Goal: Task Accomplishment & Management: Complete application form

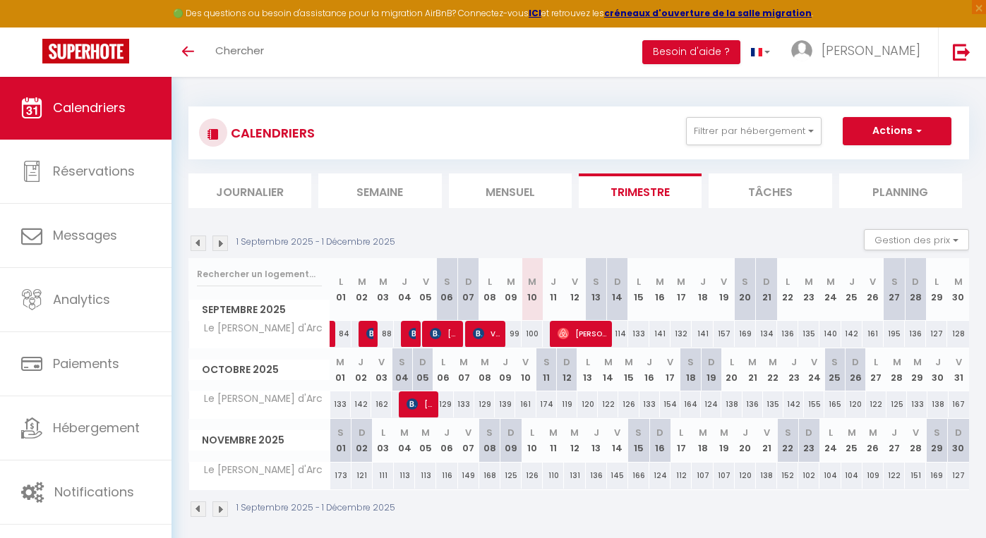
select select
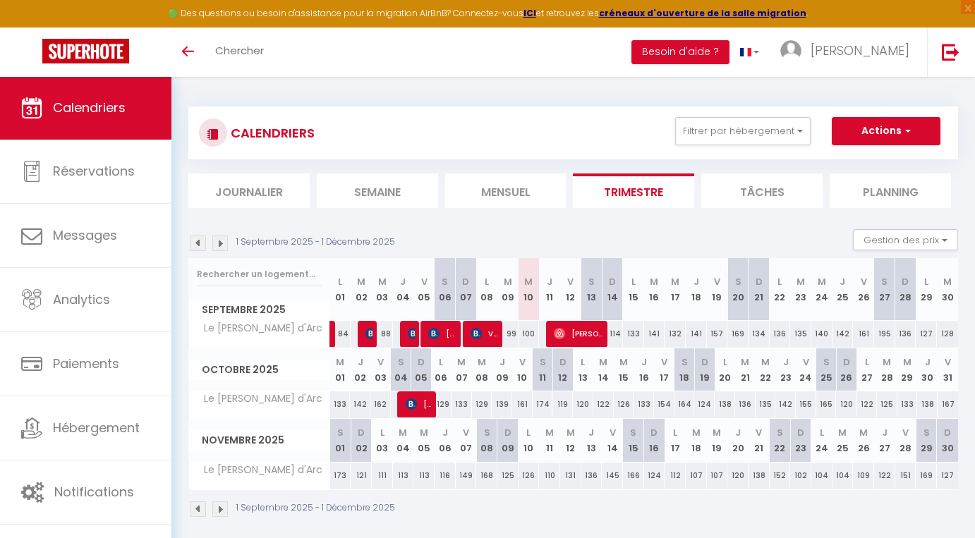
click at [480, 335] on img at bounding box center [476, 333] width 11 height 11
select select "OK"
select select "KO"
select select "0"
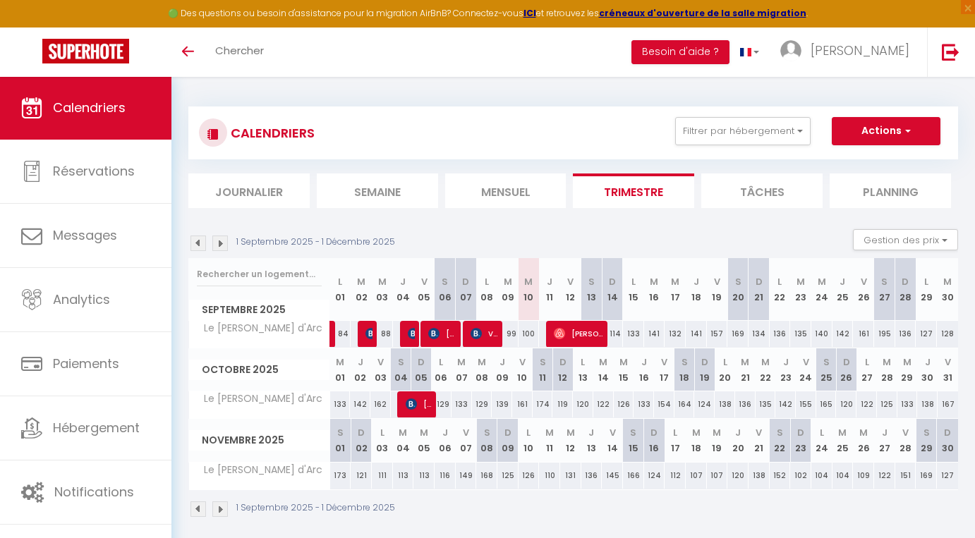
select select "1"
select select
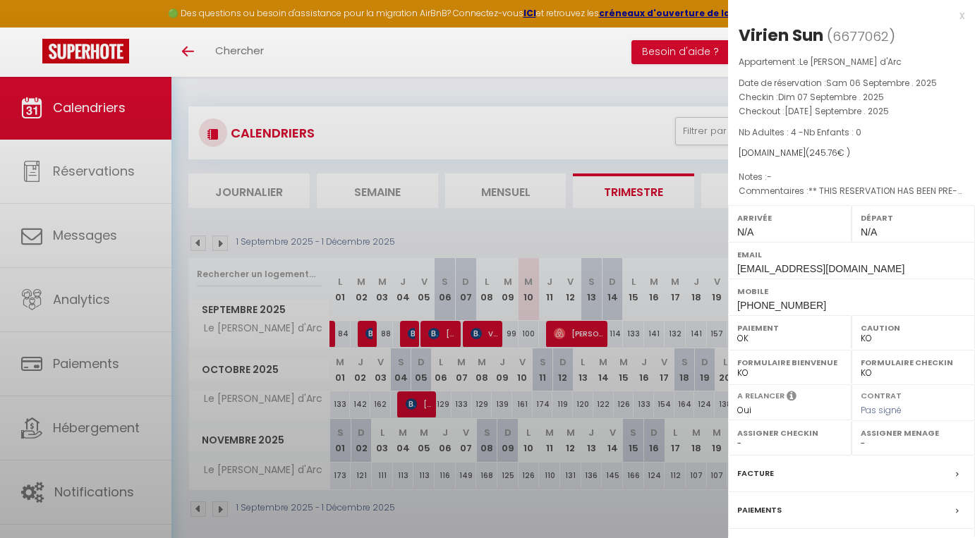
select select "33656"
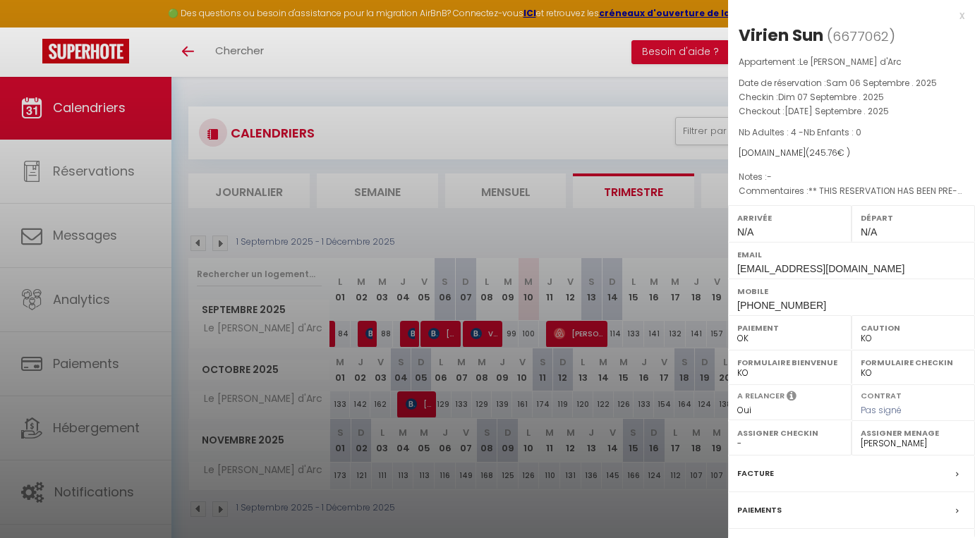
click at [499, 334] on div at bounding box center [487, 269] width 975 height 538
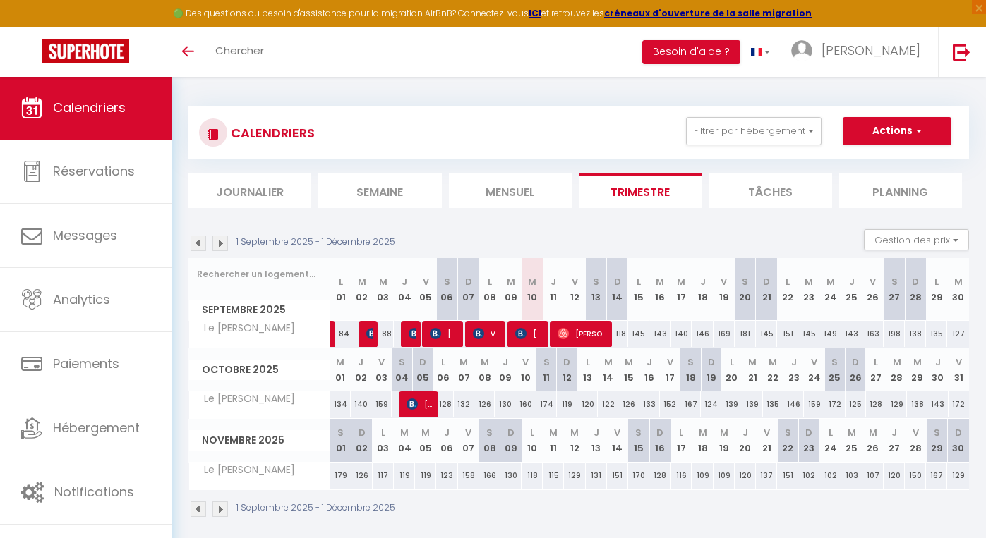
select select
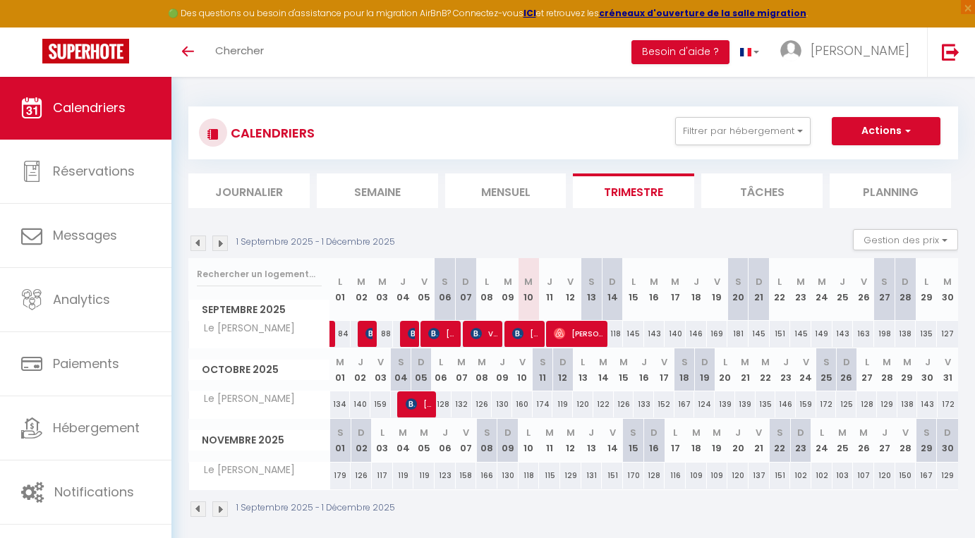
select select
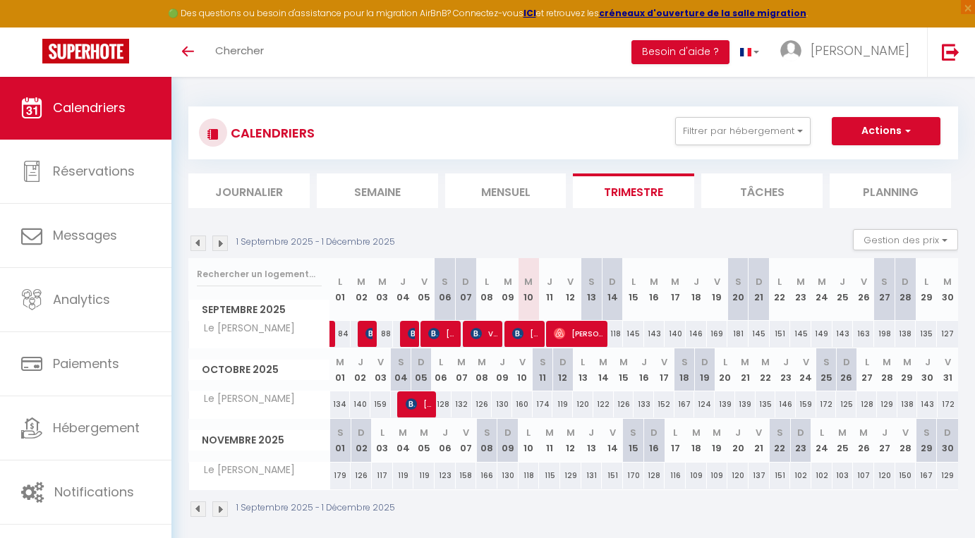
select select
click at [519, 329] on img at bounding box center [517, 333] width 11 height 11
select select "OK"
select select "KO"
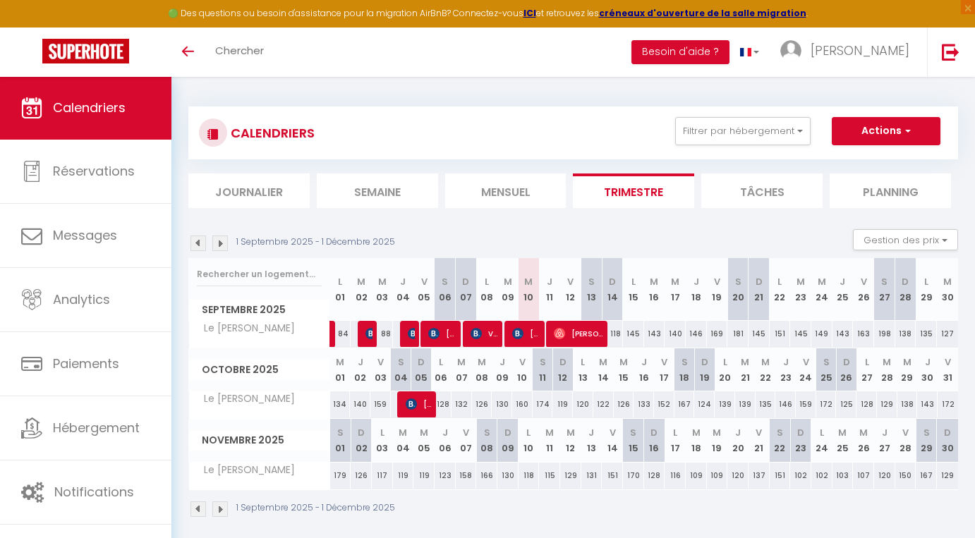
select select "0"
select select "1"
select select
select select "33656"
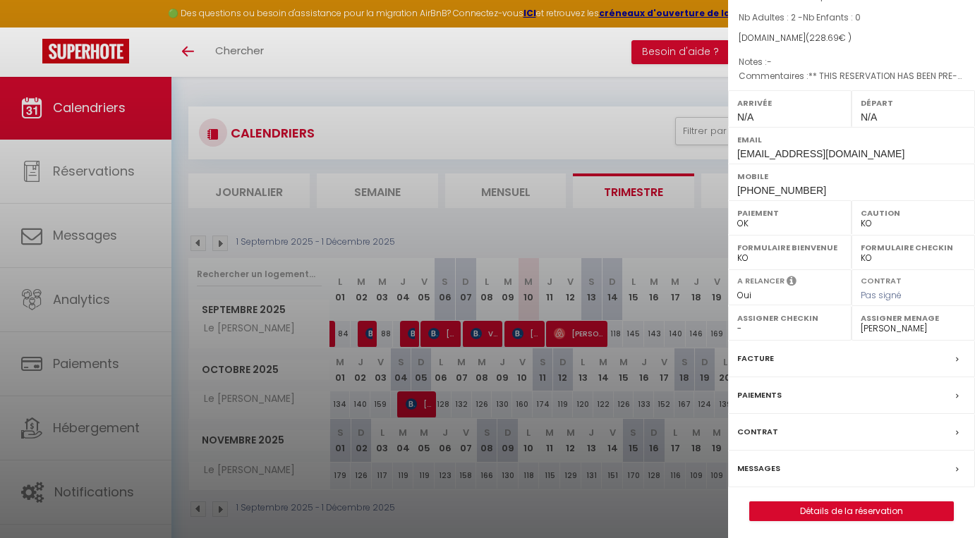
scroll to position [76, 0]
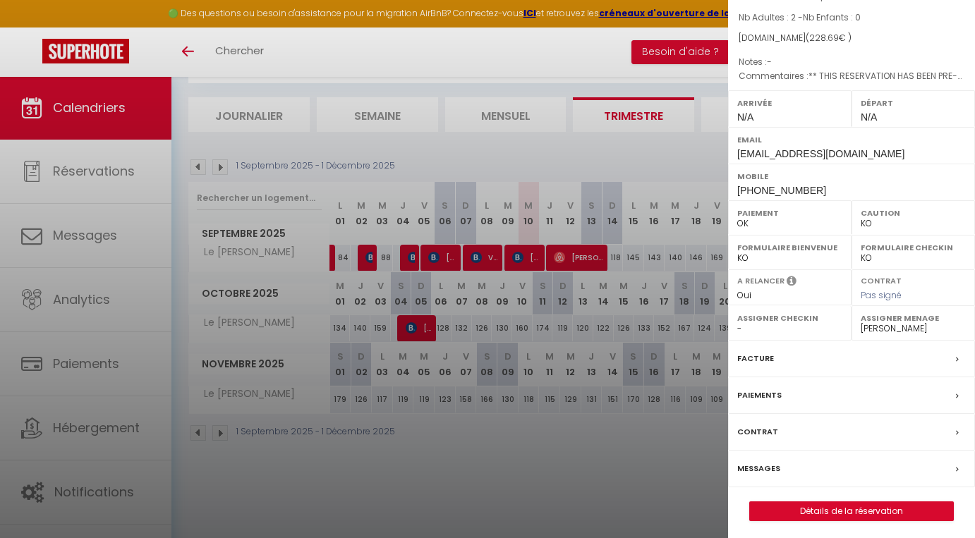
click at [845, 505] on link "Détails de la réservation" at bounding box center [851, 511] width 203 height 18
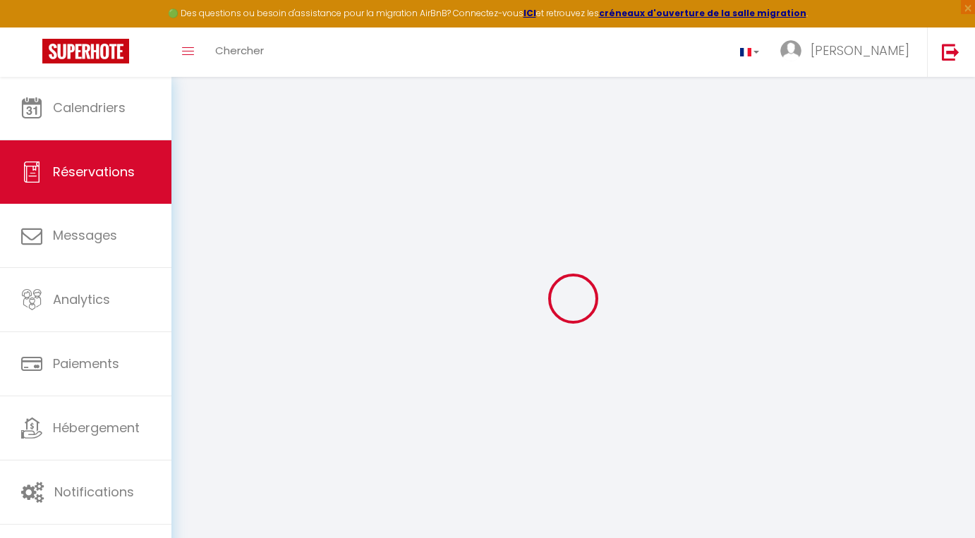
type input "Boris"
type input "Karpov"
type input "bkarpo.362572@guest.booking.com"
type input "+79504247536"
select select "RU"
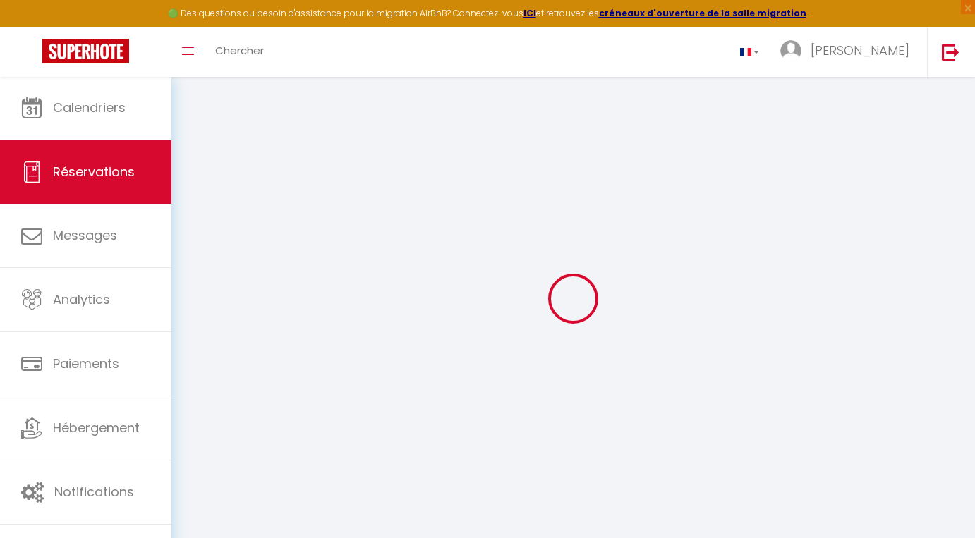
type input "37.45"
type input "3.2"
select select "46510"
select select "1"
select select
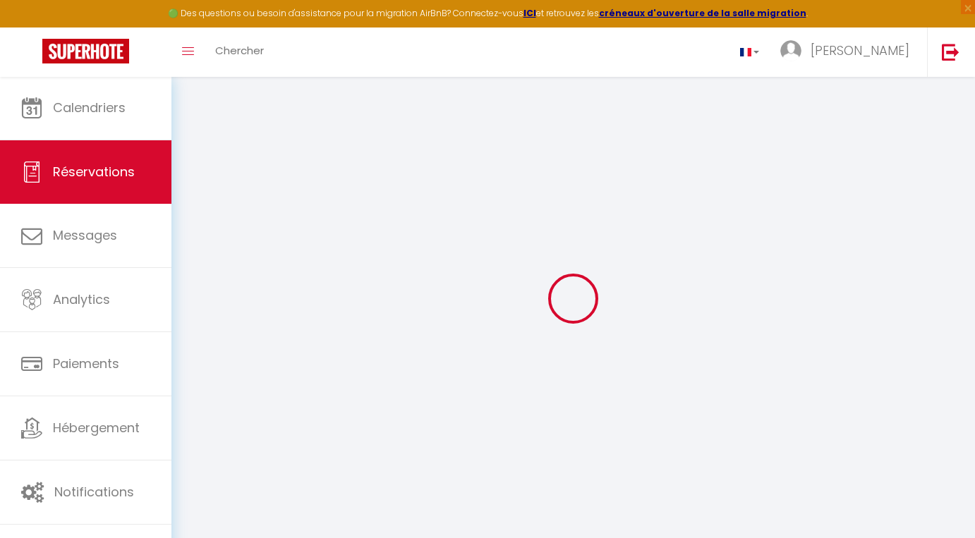
select select
type input "2"
select select "12"
select select "14"
type input "185.27"
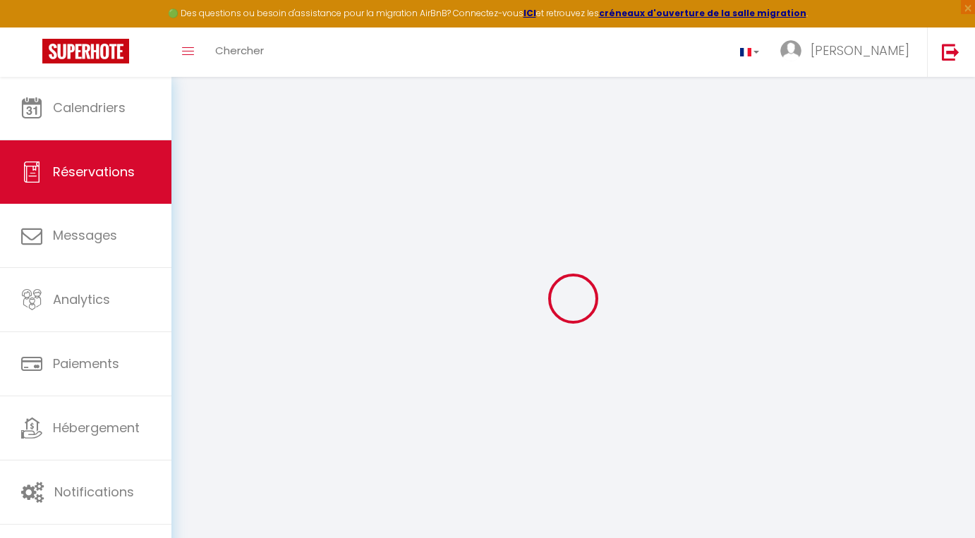
checkbox input "false"
select select "2"
type input "35"
type input "0"
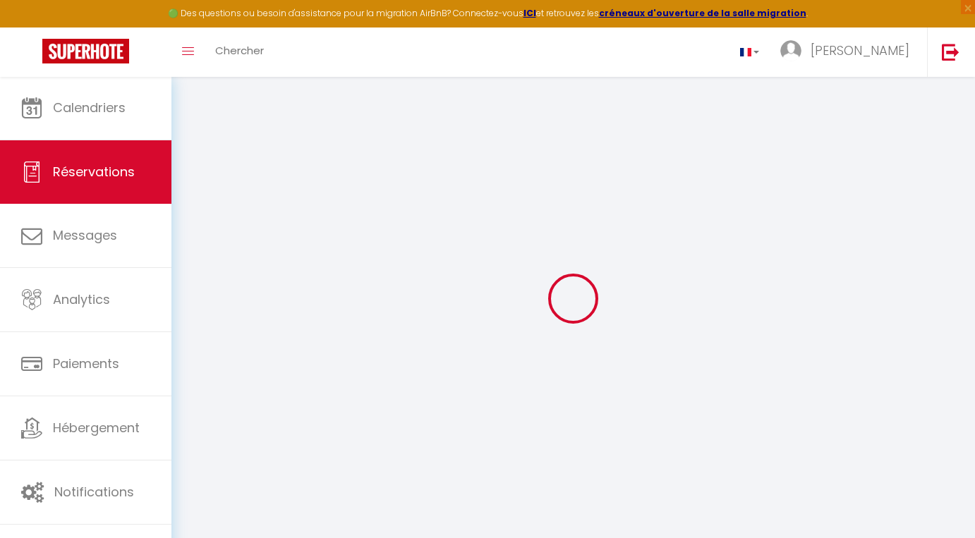
select select
checkbox input "false"
select select
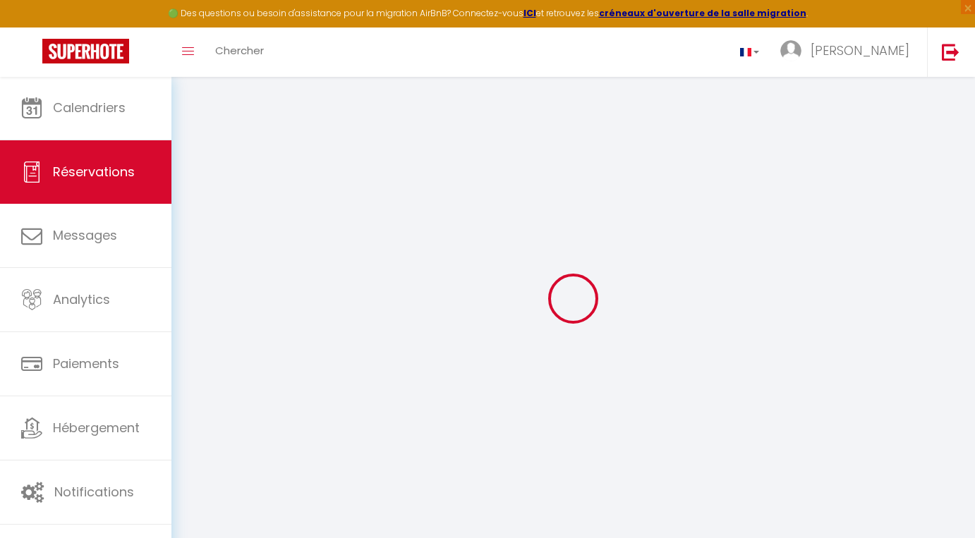
checkbox input "false"
select select
checkbox input "false"
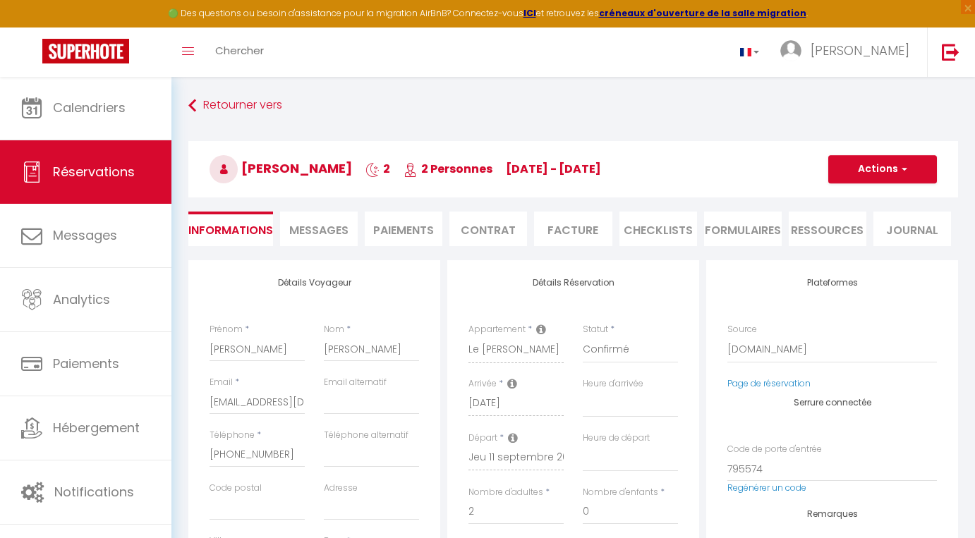
select select
checkbox input "false"
type textarea "** THIS RESERVATION HAS BEEN PRE-PAID ** BOOKING NOTE : Payment charge is EUR 3…"
type input "35"
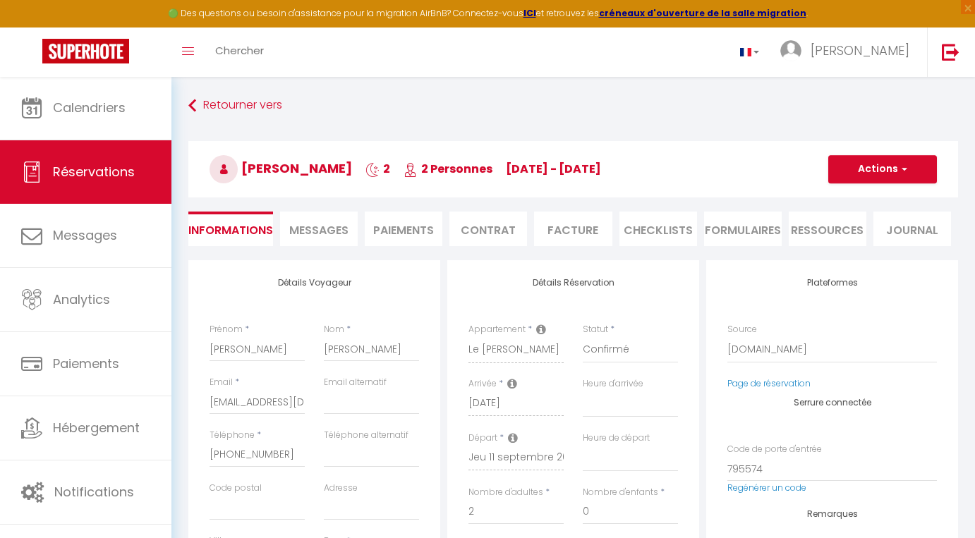
type input "8.42"
select select
checkbox input "false"
select select
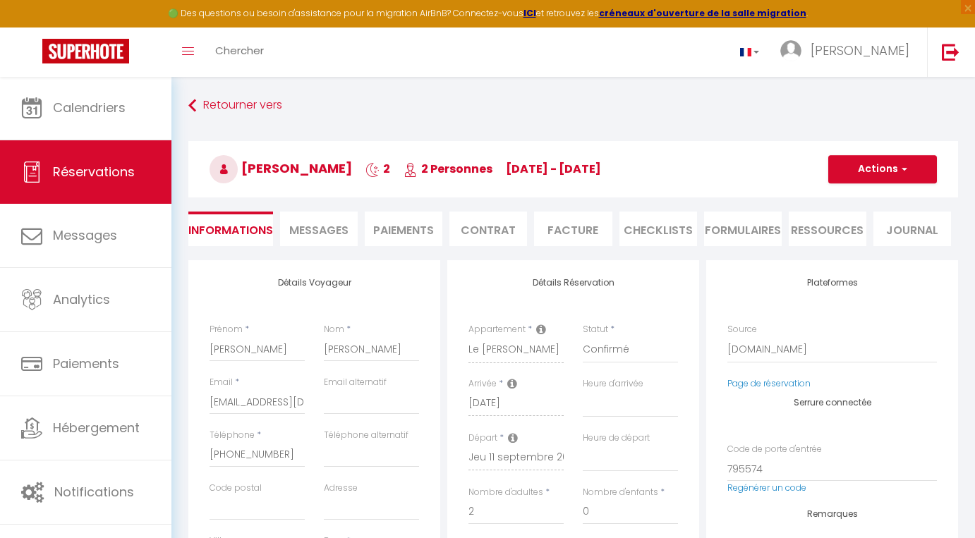
select select
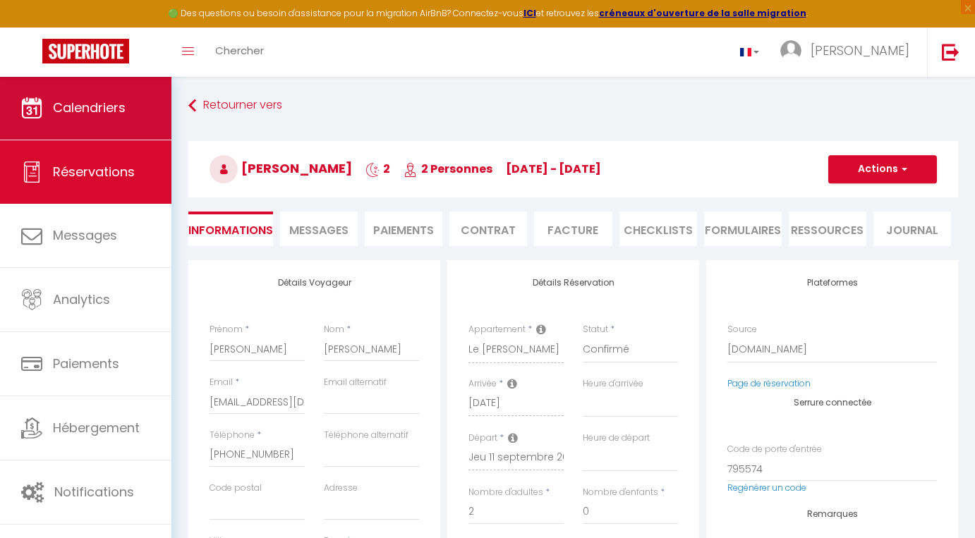
click at [97, 106] on span "Calendriers" at bounding box center [89, 108] width 73 height 18
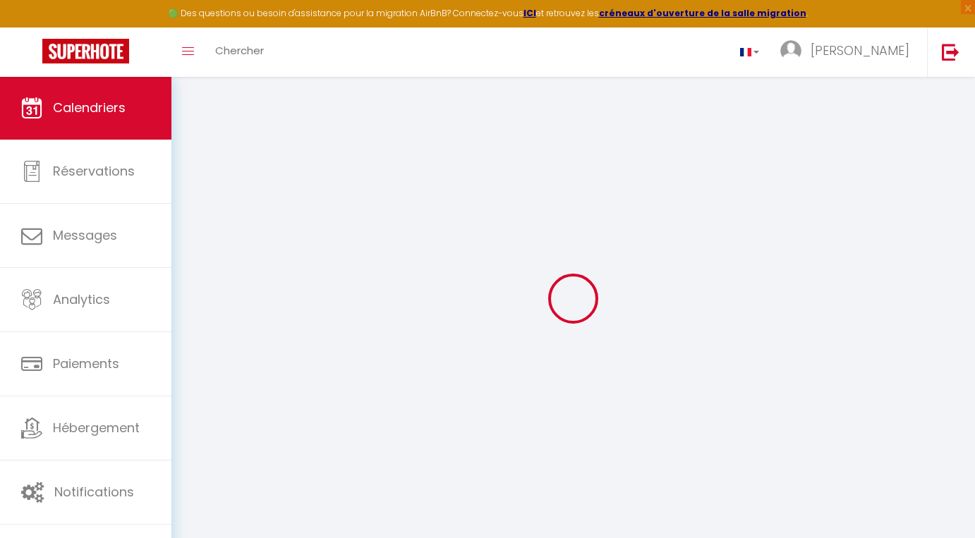
select select
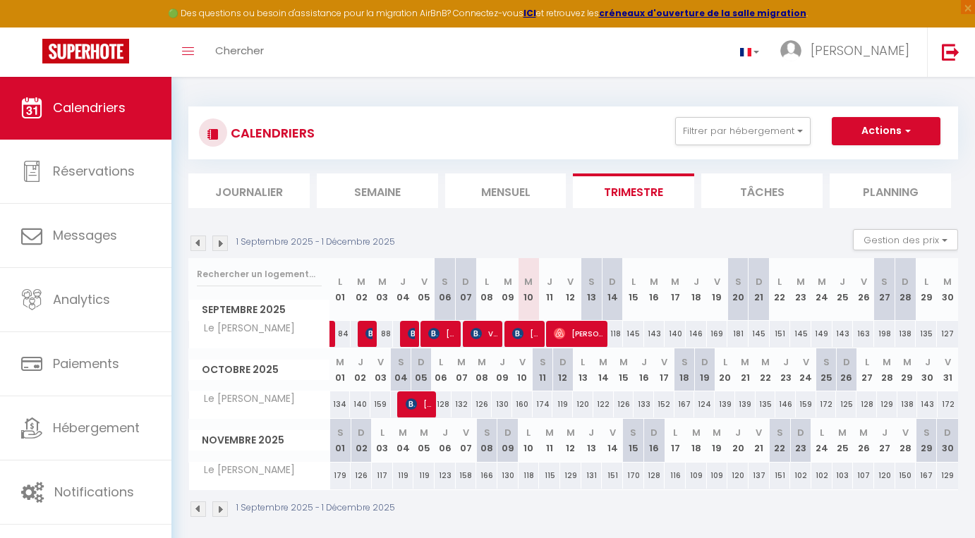
click at [575, 331] on span "[PERSON_NAME]" at bounding box center [578, 333] width 49 height 27
select select "OK"
select select "0"
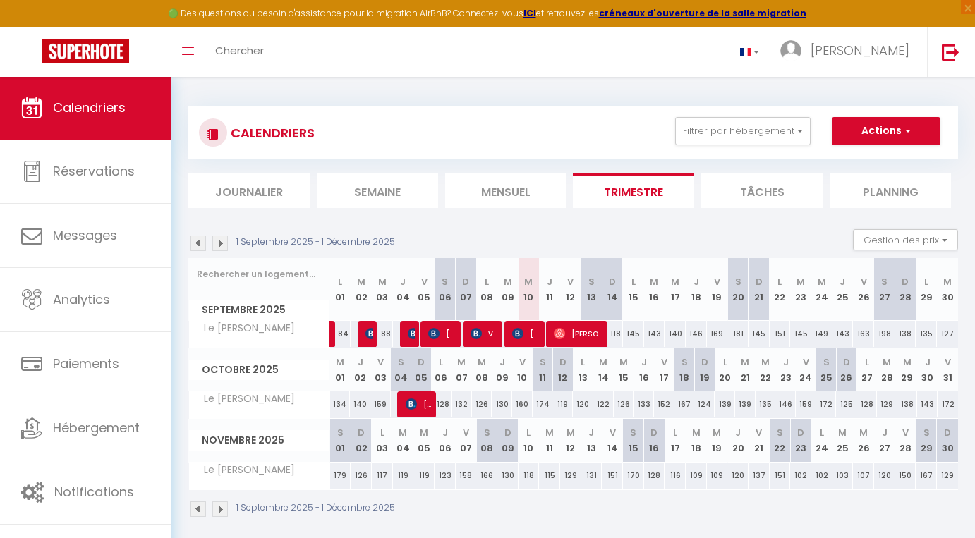
select select "1"
select select
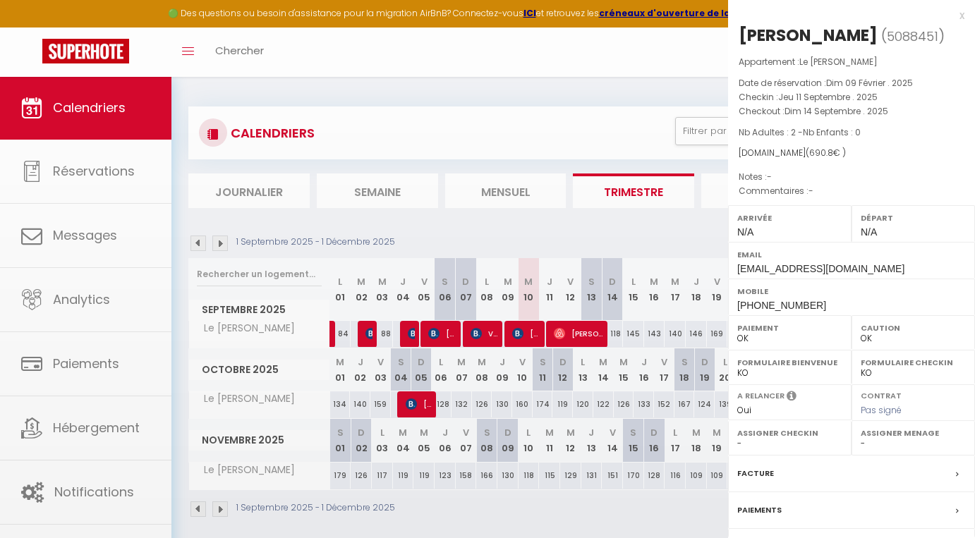
select select "33656"
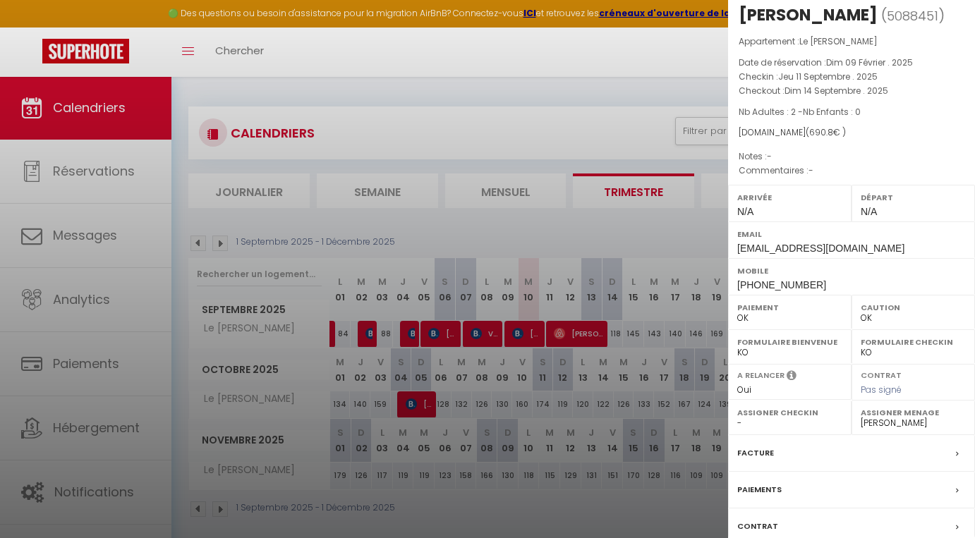
scroll to position [76, 0]
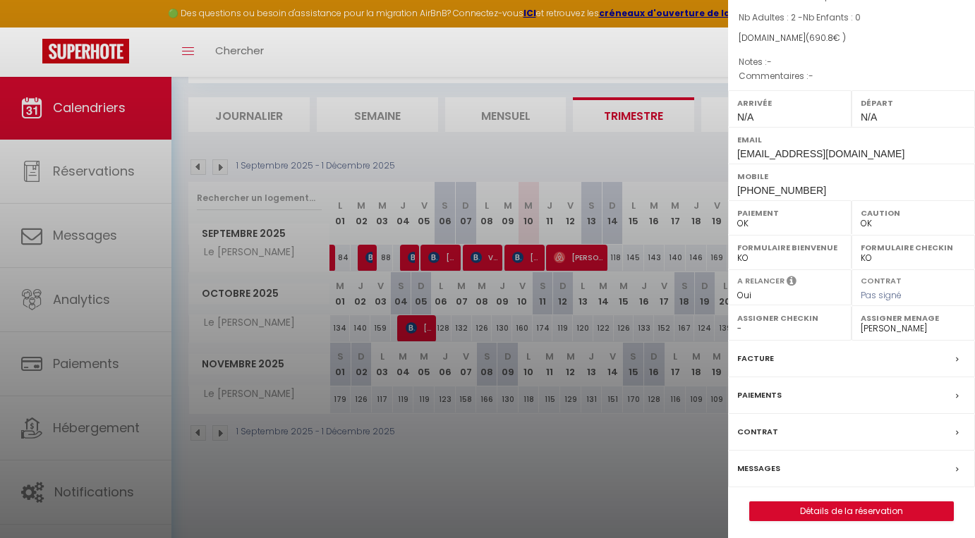
click at [834, 507] on link "Détails de la réservation" at bounding box center [851, 511] width 203 height 18
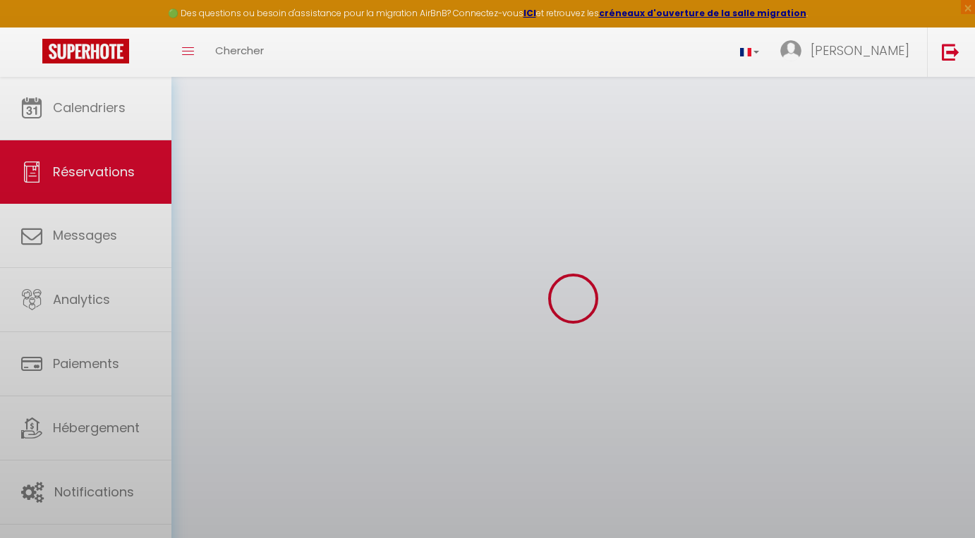
select select
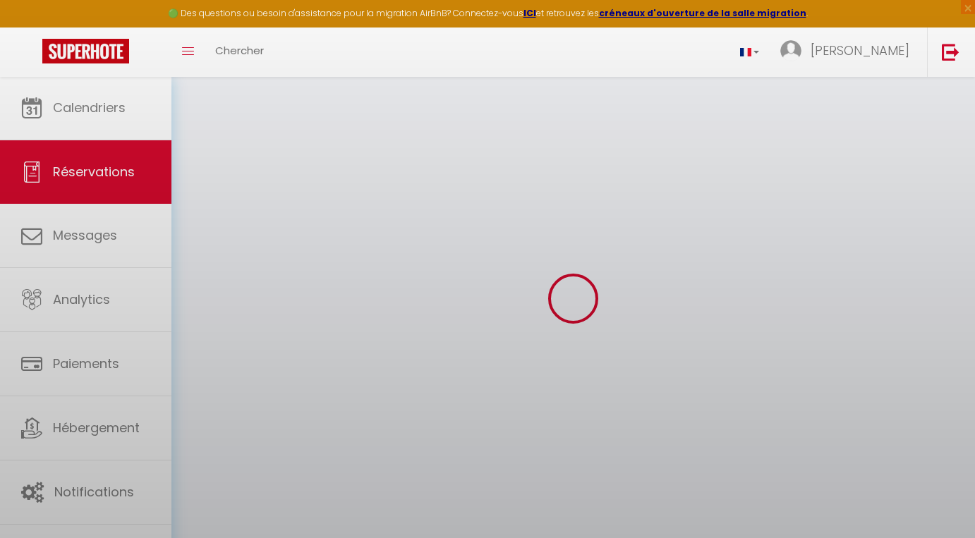
select select
checkbox input "false"
select select
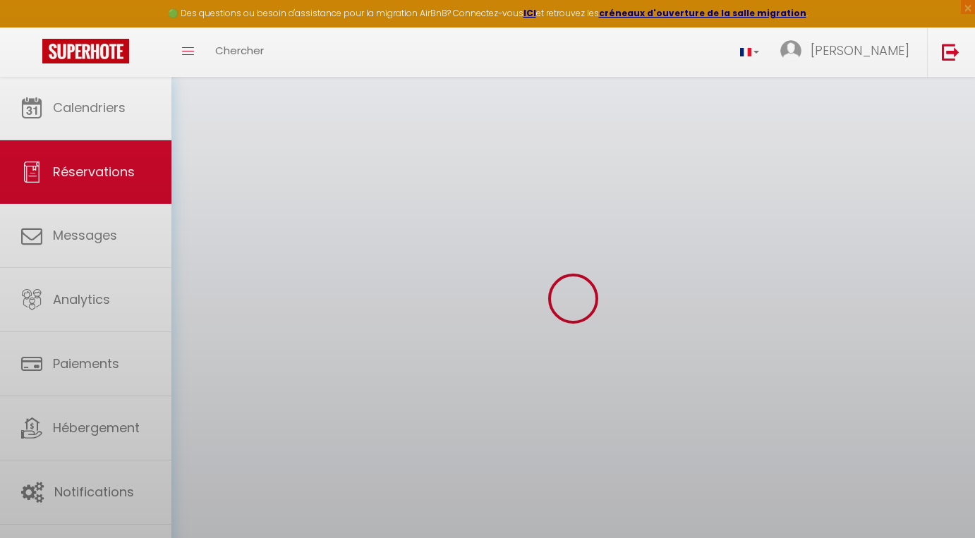
select select
checkbox input "false"
select select
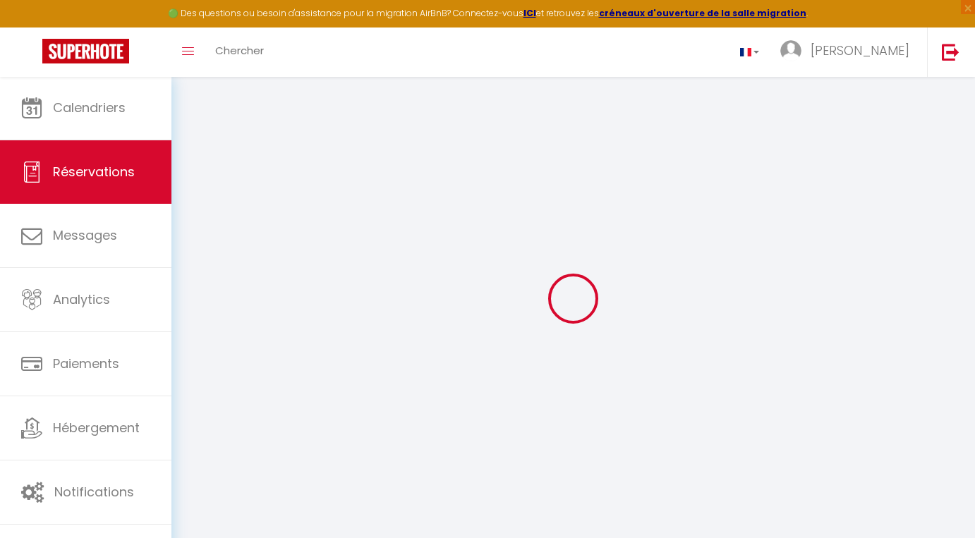
type input "Joe"
type input "Burgess"
type input "3jpckqxgqjhny1y5qilqzhpyshvc@reply.superhote.com"
type input "+14159395929"
select select "AS"
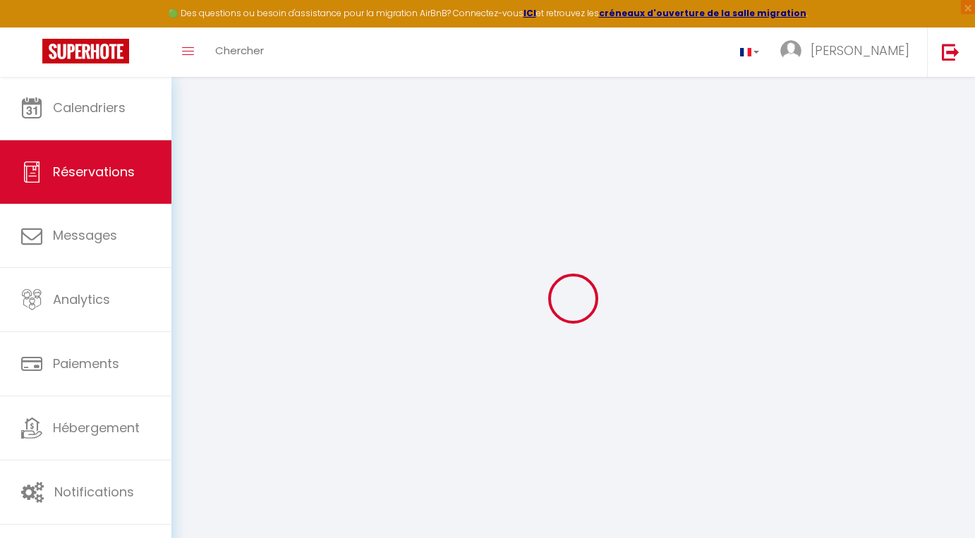
type input "23.83"
select select "46510"
select select "1"
select select
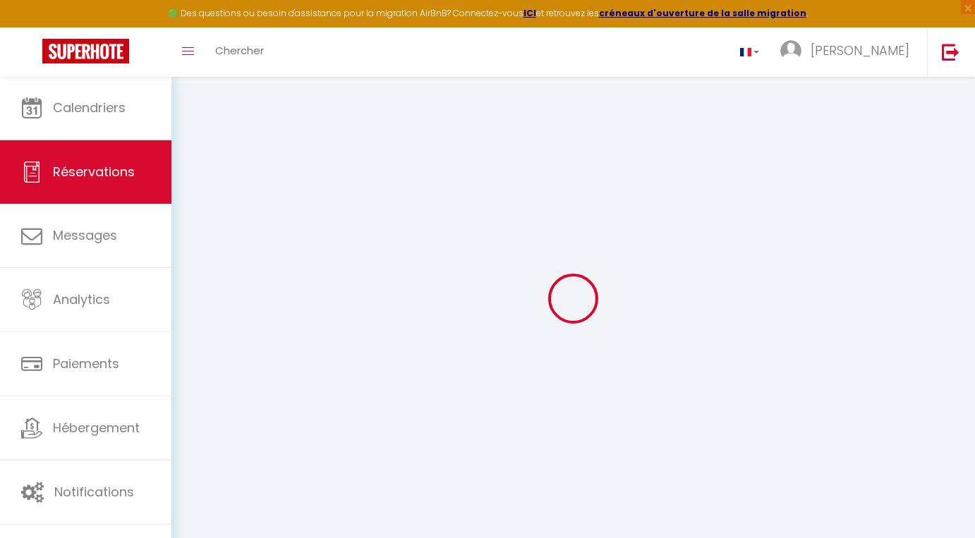
type input "2"
select select "12"
select select
type input "627"
checkbox input "false"
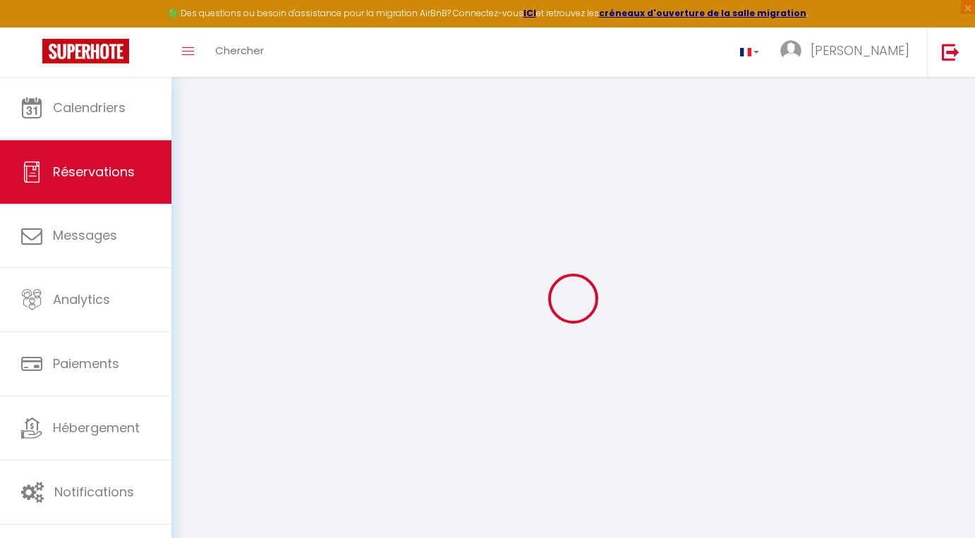
select select "1"
type input "35"
type input "0"
select select
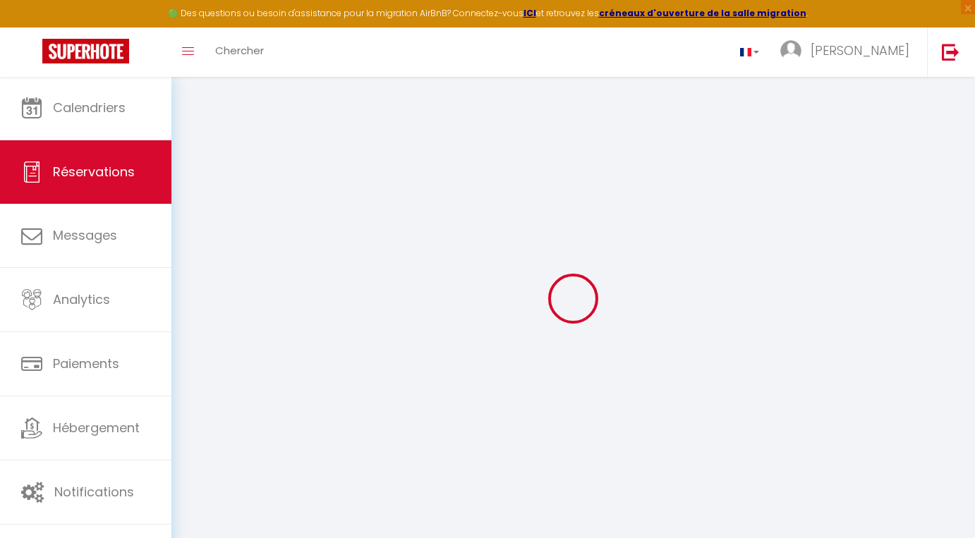
select select
select select "15"
checkbox input "false"
select select
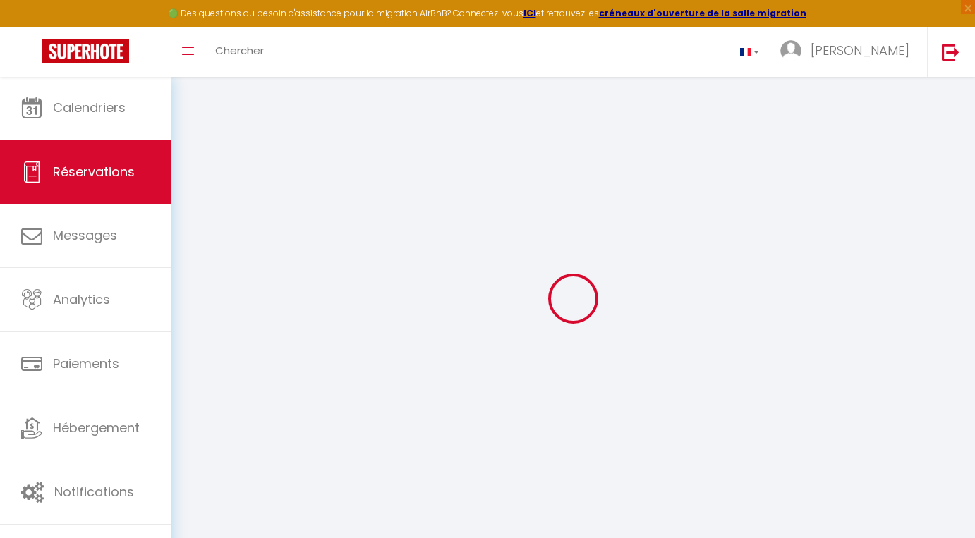
checkbox input "false"
select select
checkbox input "false"
select select
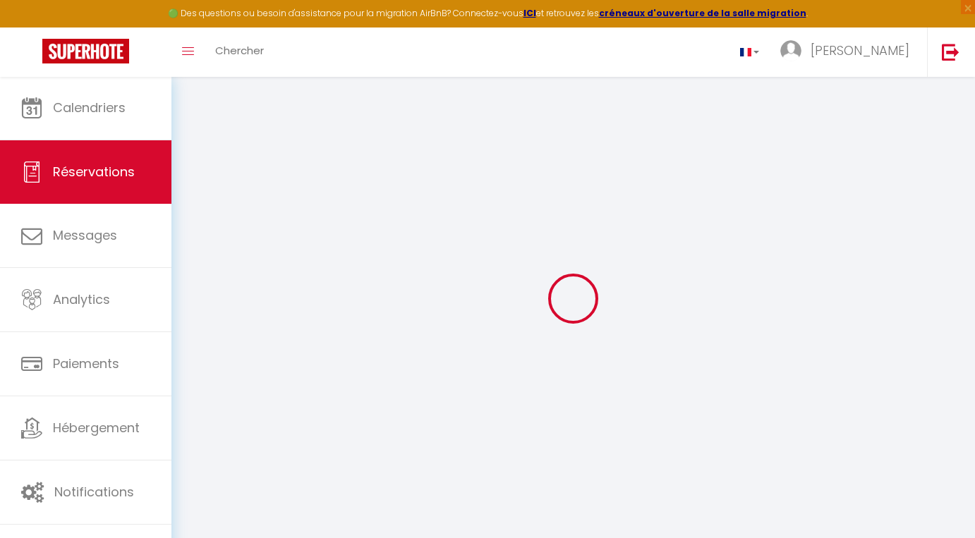
select select
checkbox input "false"
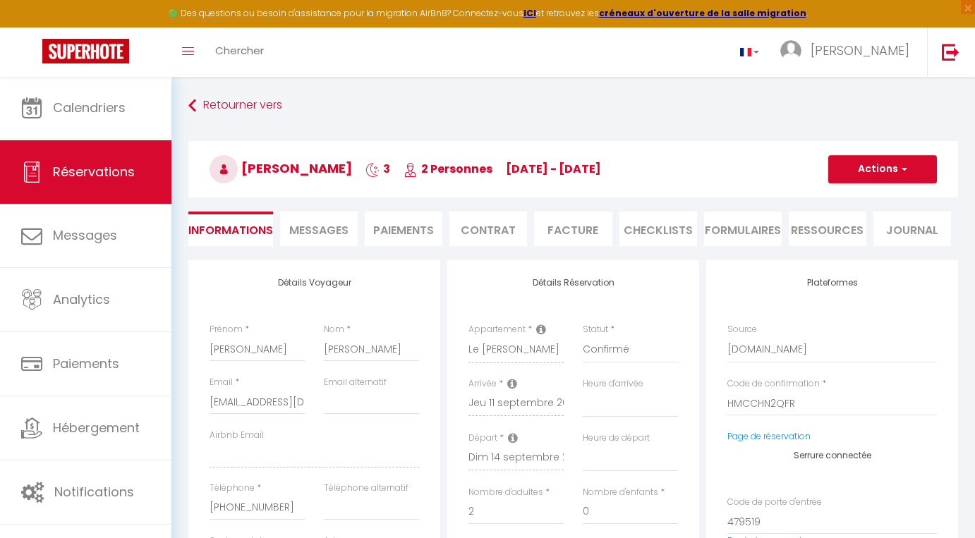
type input "35"
type input "28.8"
select select
checkbox input "false"
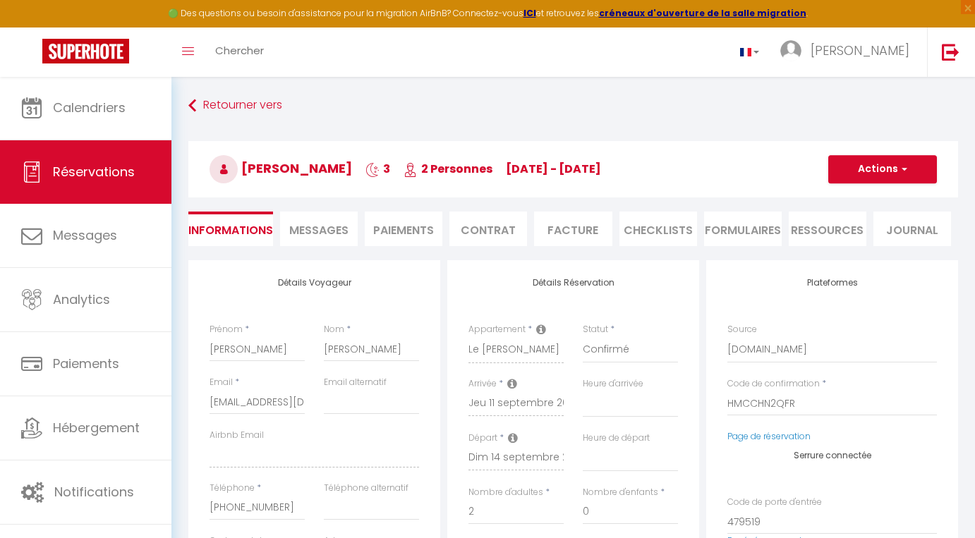
select select
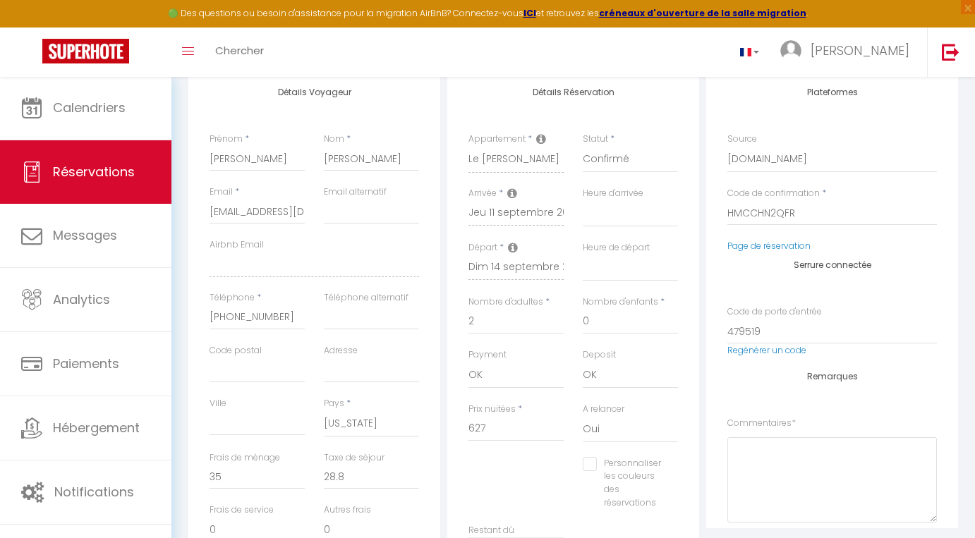
scroll to position [197, 0]
